Goal: Check status: Check status

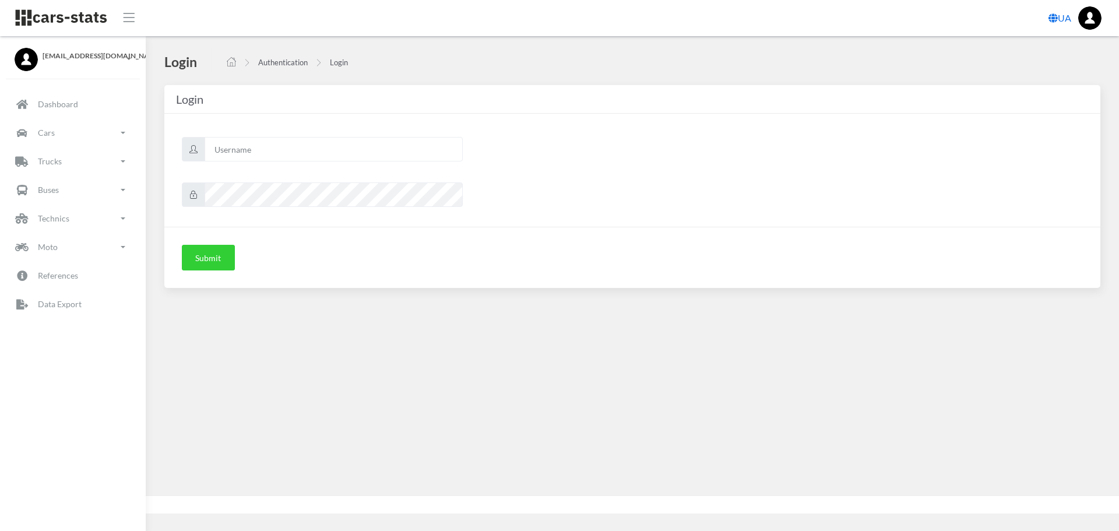
scroll to position [9, 9]
type input "mazda"
click at [207, 263] on button "Submit" at bounding box center [208, 258] width 53 height 26
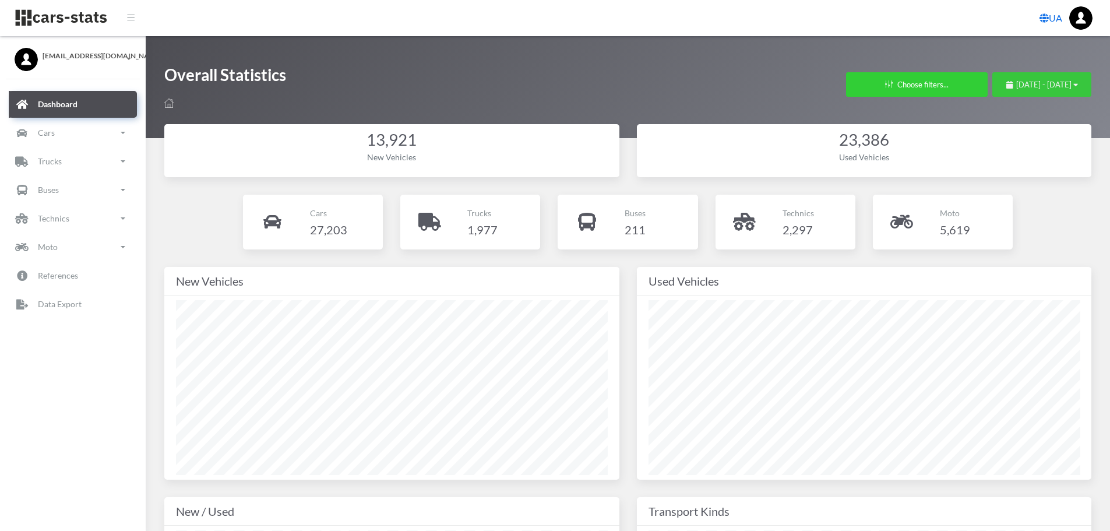
click at [1016, 88] on span "August 3, 2025 - September 2, 2025" at bounding box center [1043, 84] width 55 height 9
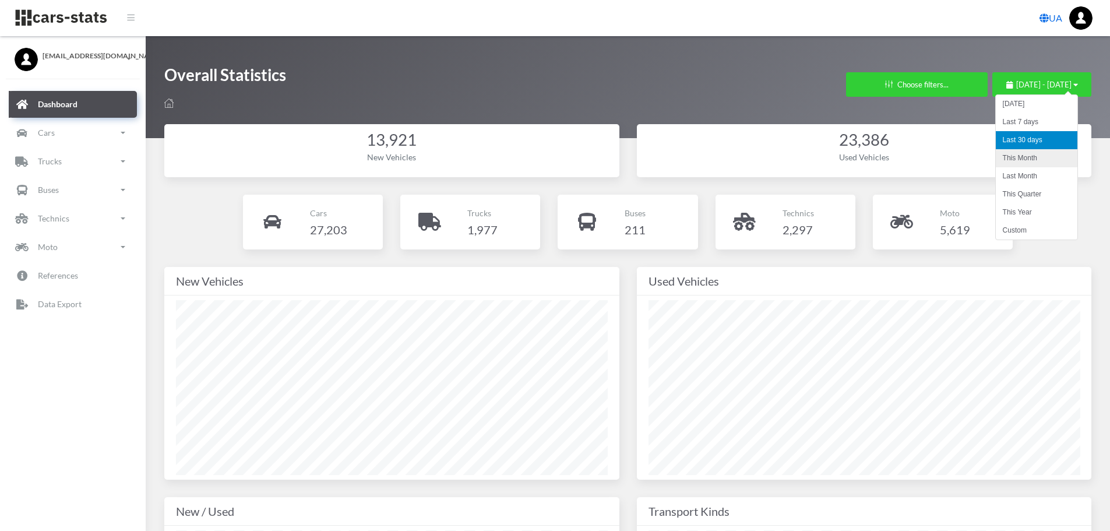
click at [1009, 156] on li "This Month" at bounding box center [1037, 158] width 82 height 18
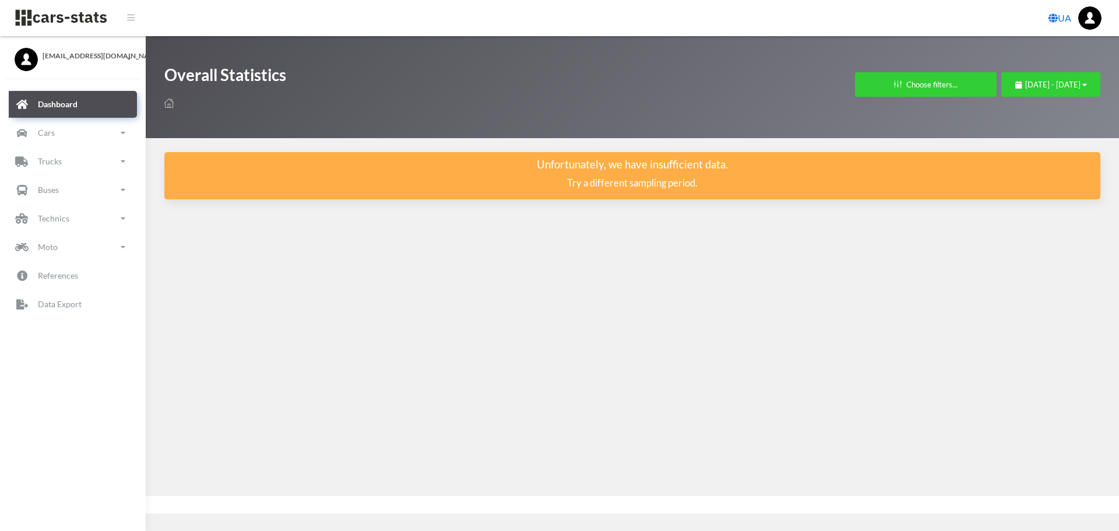
scroll to position [9, 9]
click at [1015, 90] on div "September 1, 2025 - September 2, 2025" at bounding box center [1051, 85] width 72 height 12
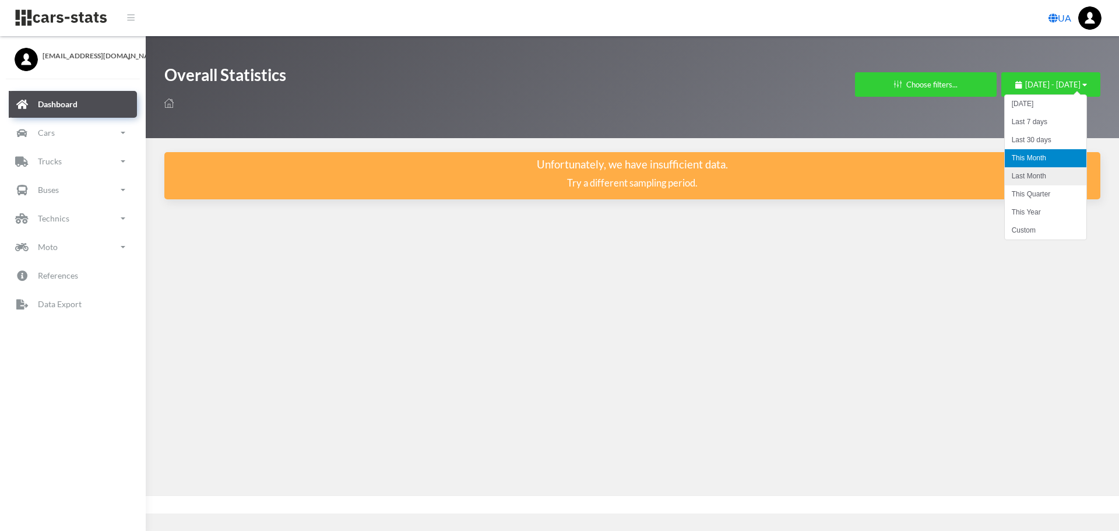
click at [1018, 172] on li "Last Month" at bounding box center [1046, 176] width 82 height 18
